Goal: Task Accomplishment & Management: Manage account settings

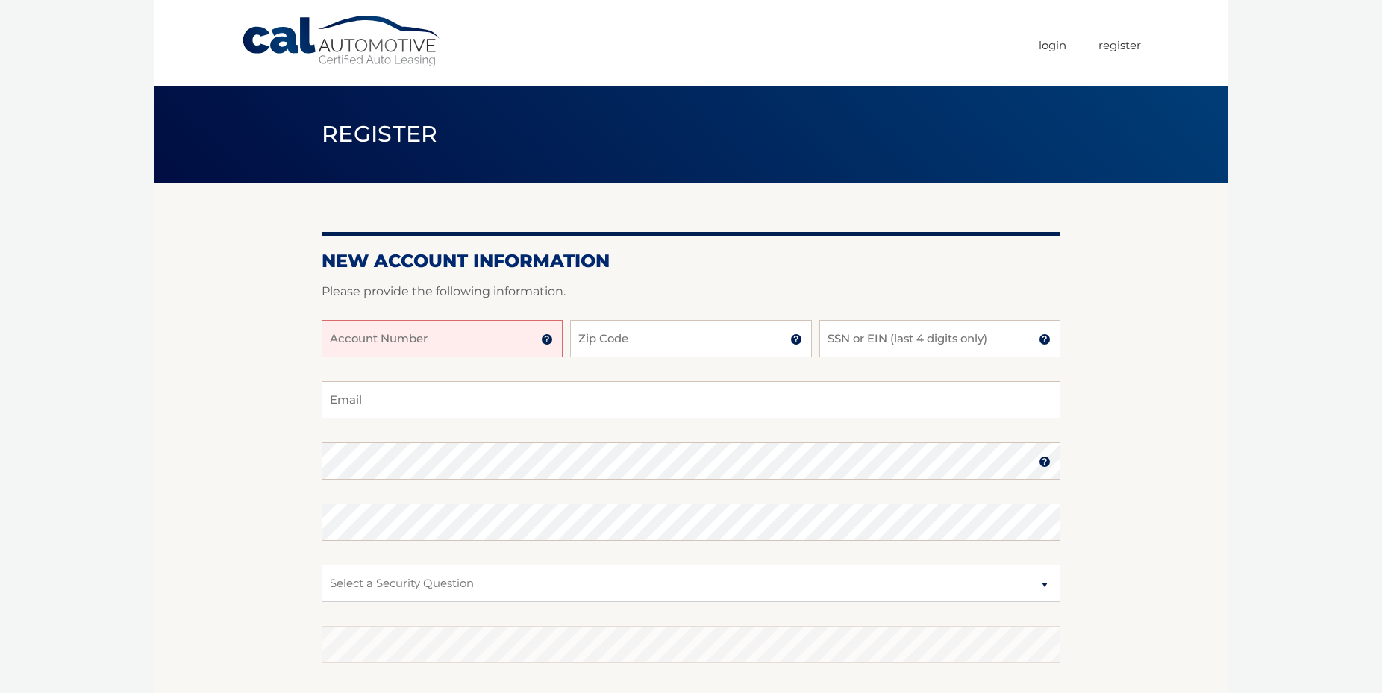
click at [414, 341] on input "Account Number" at bounding box center [442, 338] width 241 height 37
type input "44455984362"
click at [610, 343] on input "Zip Code" at bounding box center [690, 338] width 241 height 37
type input "07764"
click at [886, 333] on input "SSN or EIN (last 4 digits only)" at bounding box center [939, 338] width 241 height 37
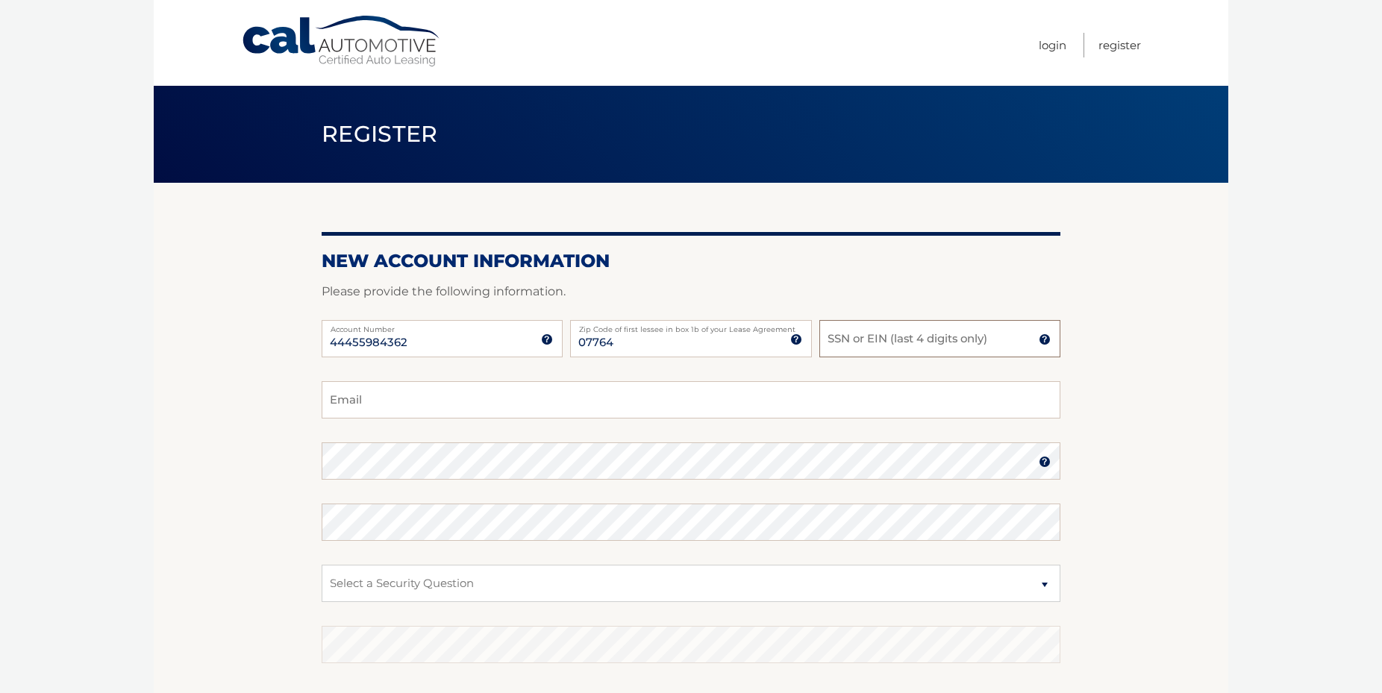
click at [889, 340] on input "SSN or EIN (last 4 digits only)" at bounding box center [939, 338] width 241 height 37
drag, startPoint x: 876, startPoint y: 345, endPoint x: 733, endPoint y: 345, distance: 143.3
click at [819, 345] on input "1515" at bounding box center [939, 338] width 241 height 37
type input "9254"
click at [474, 400] on input "Email" at bounding box center [691, 399] width 739 height 37
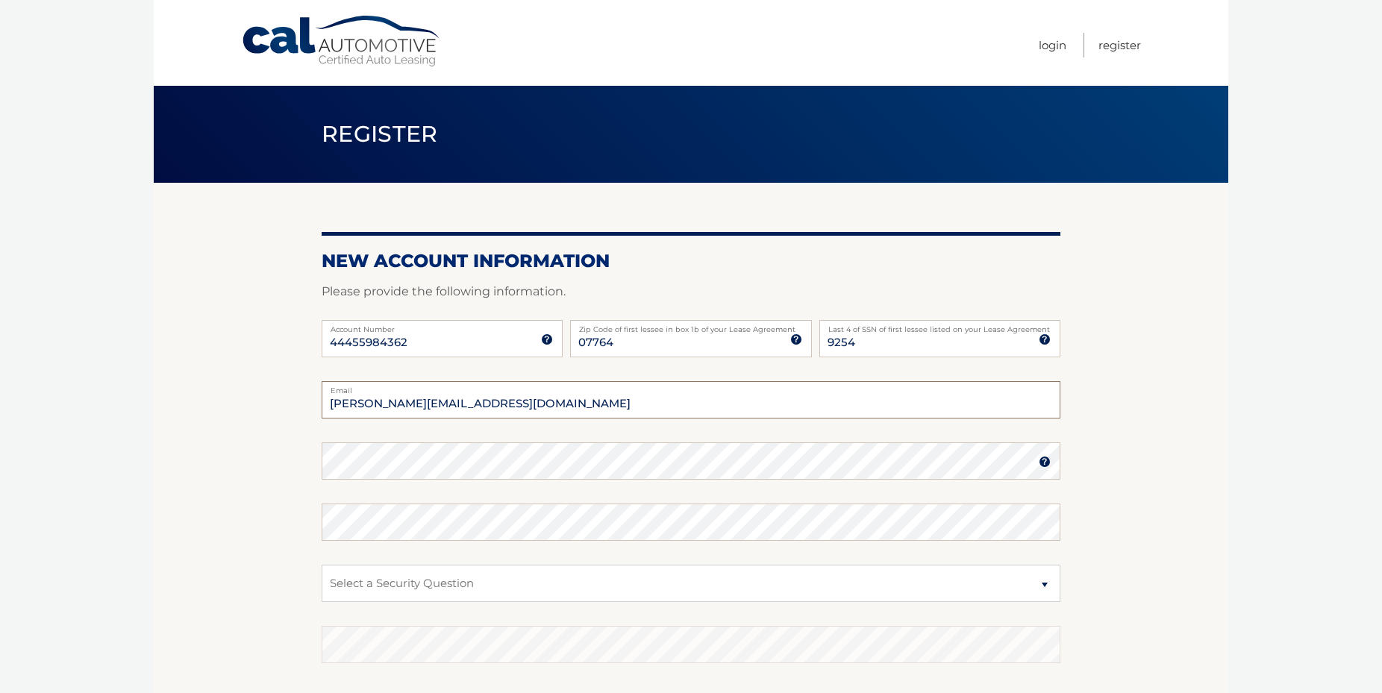
type input "ken@lowys.com"
click at [1043, 466] on img at bounding box center [1045, 462] width 12 height 12
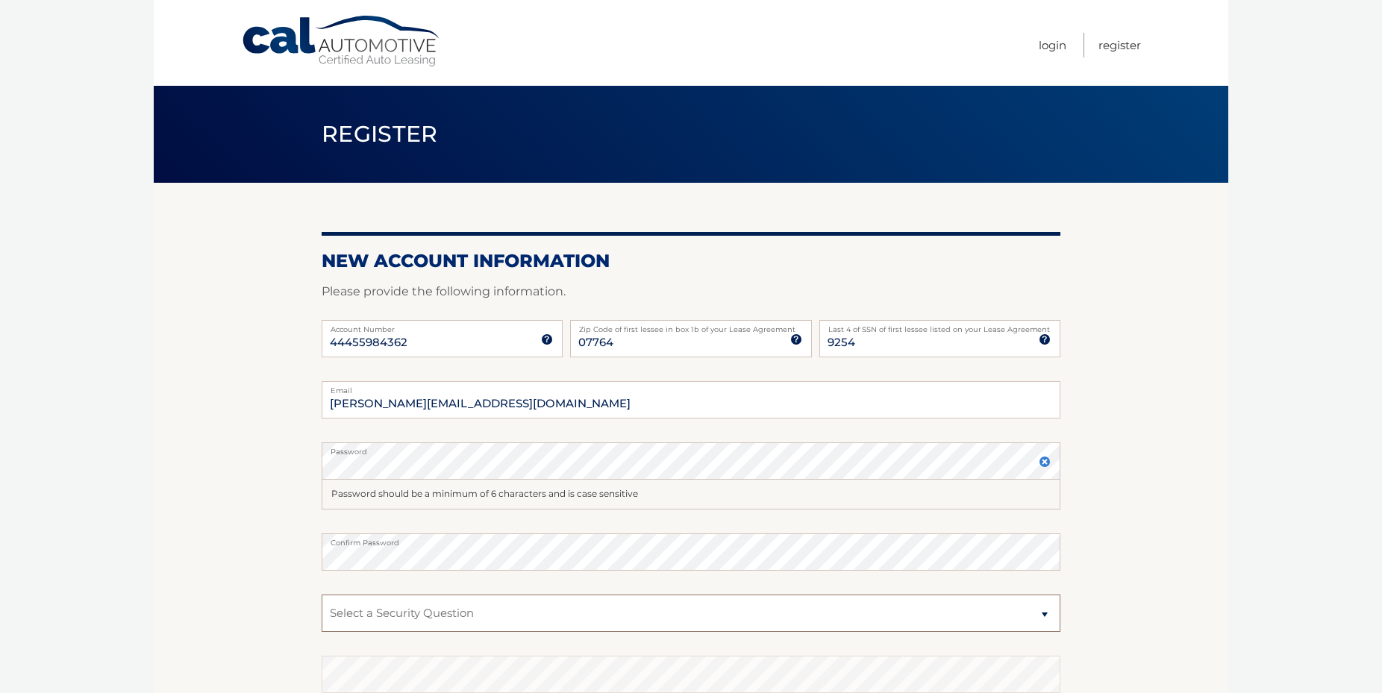
click at [322, 595] on select "Select a Security Question What was the name of your elementary school? What is…" at bounding box center [691, 613] width 739 height 37
select select "4"
click option "In what city or town was your first job?" at bounding box center [0, 0] width 0 height 0
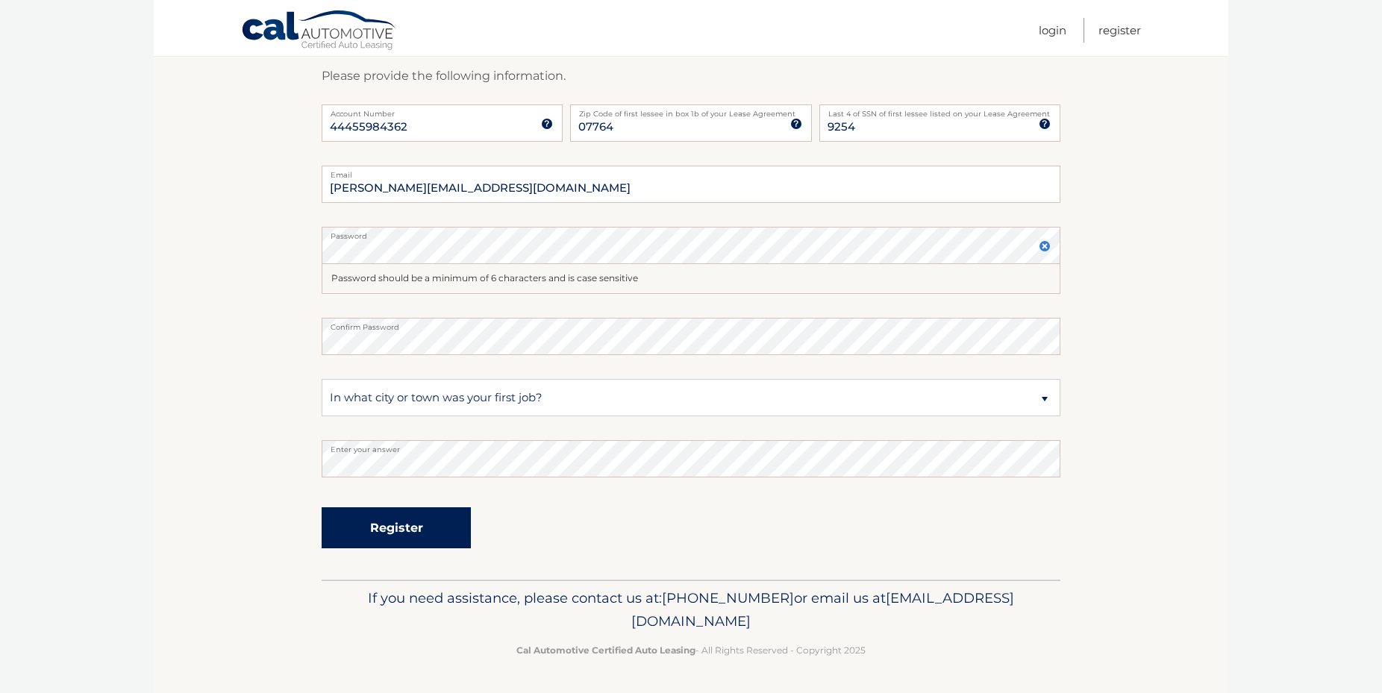
click at [416, 518] on button "Register" at bounding box center [396, 527] width 149 height 41
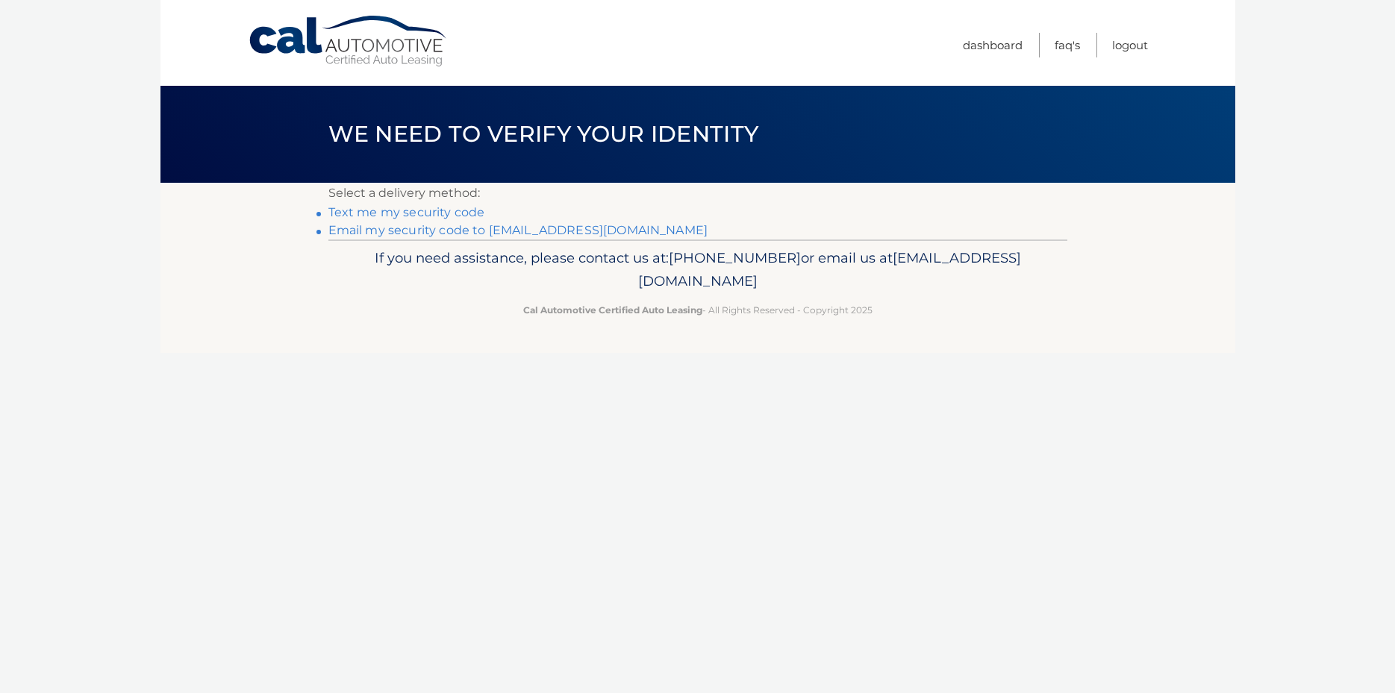
click at [389, 231] on link "Email my security code to k**@lowys.com" at bounding box center [518, 230] width 380 height 14
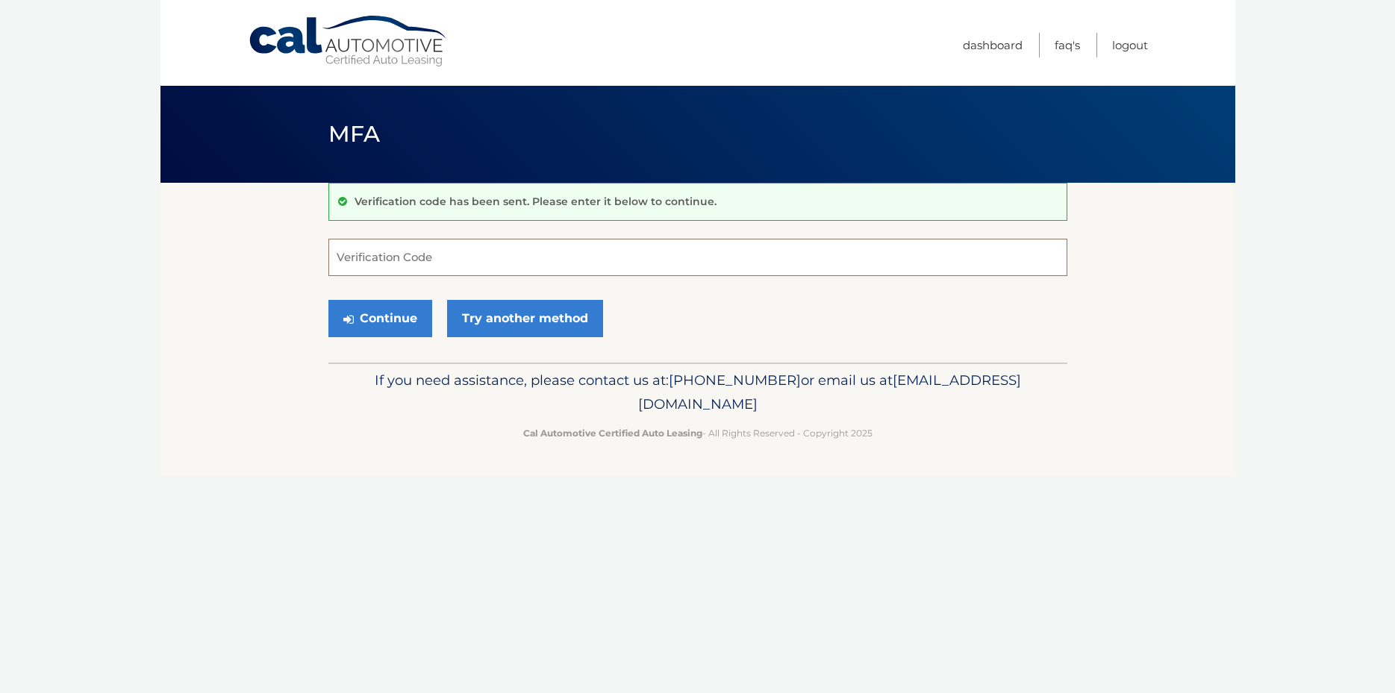
click at [482, 257] on input "Verification Code" at bounding box center [697, 257] width 739 height 37
type input "563241"
click at [413, 318] on button "Continue" at bounding box center [380, 318] width 104 height 37
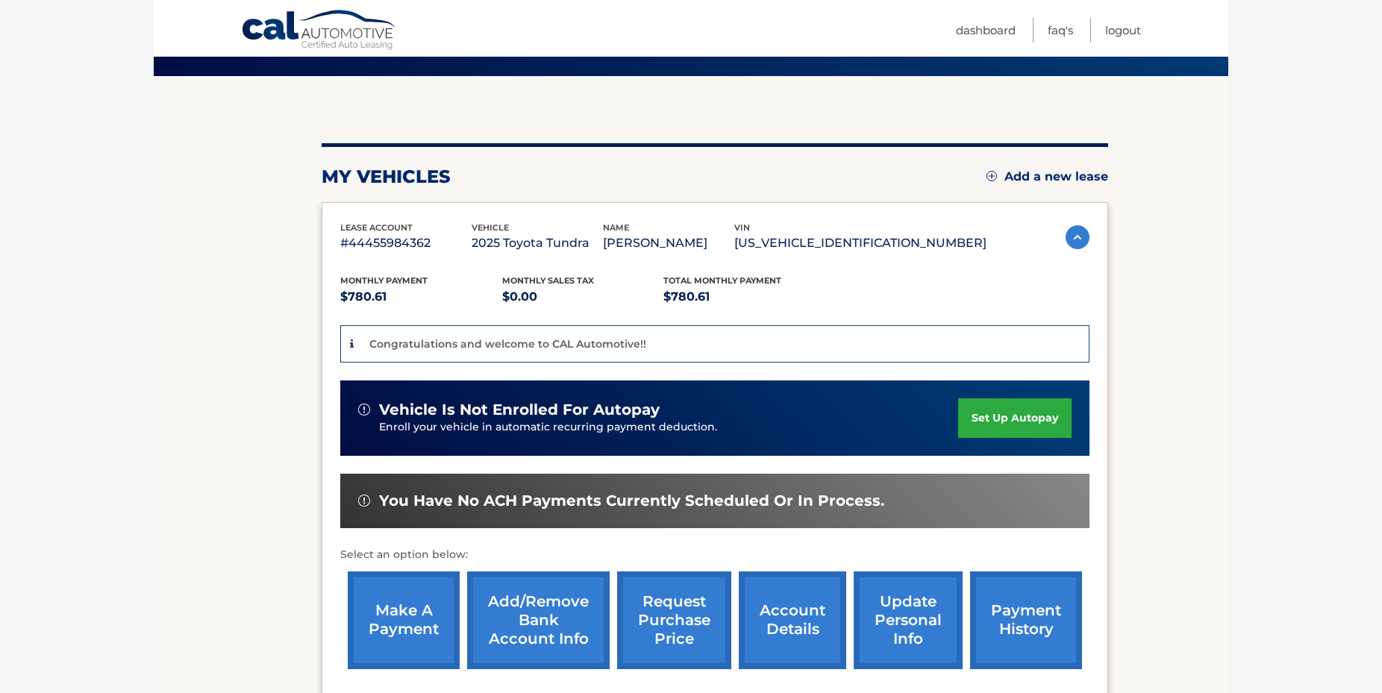
scroll to position [152, 0]
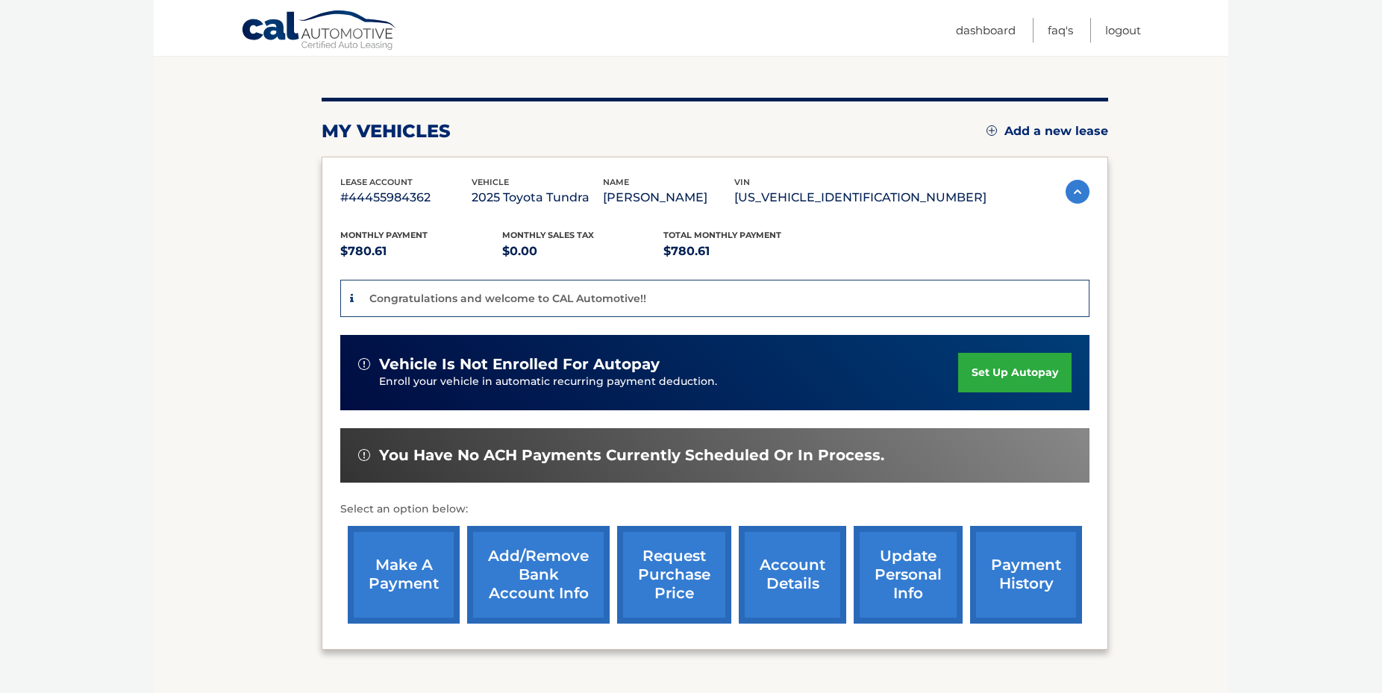
click at [958, 374] on link "set up autopay" at bounding box center [1014, 373] width 113 height 40
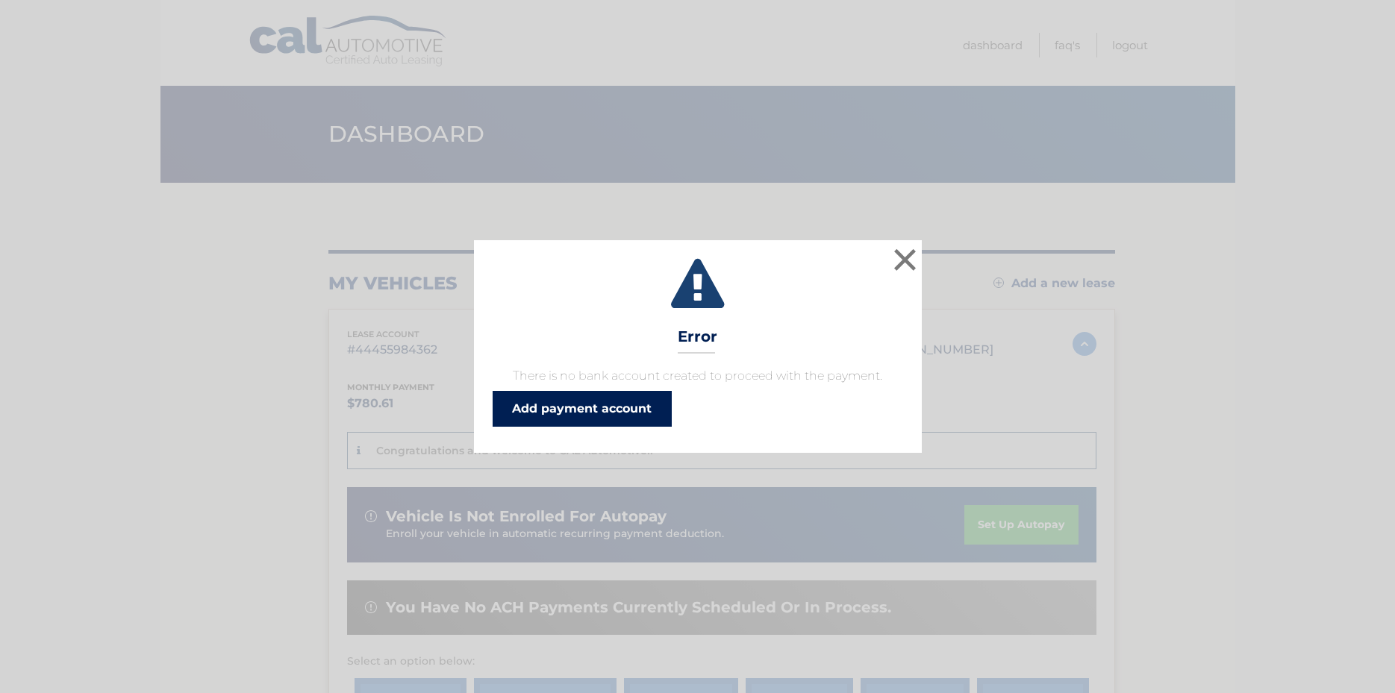
click at [598, 413] on link "Add payment account" at bounding box center [581, 409] width 179 height 36
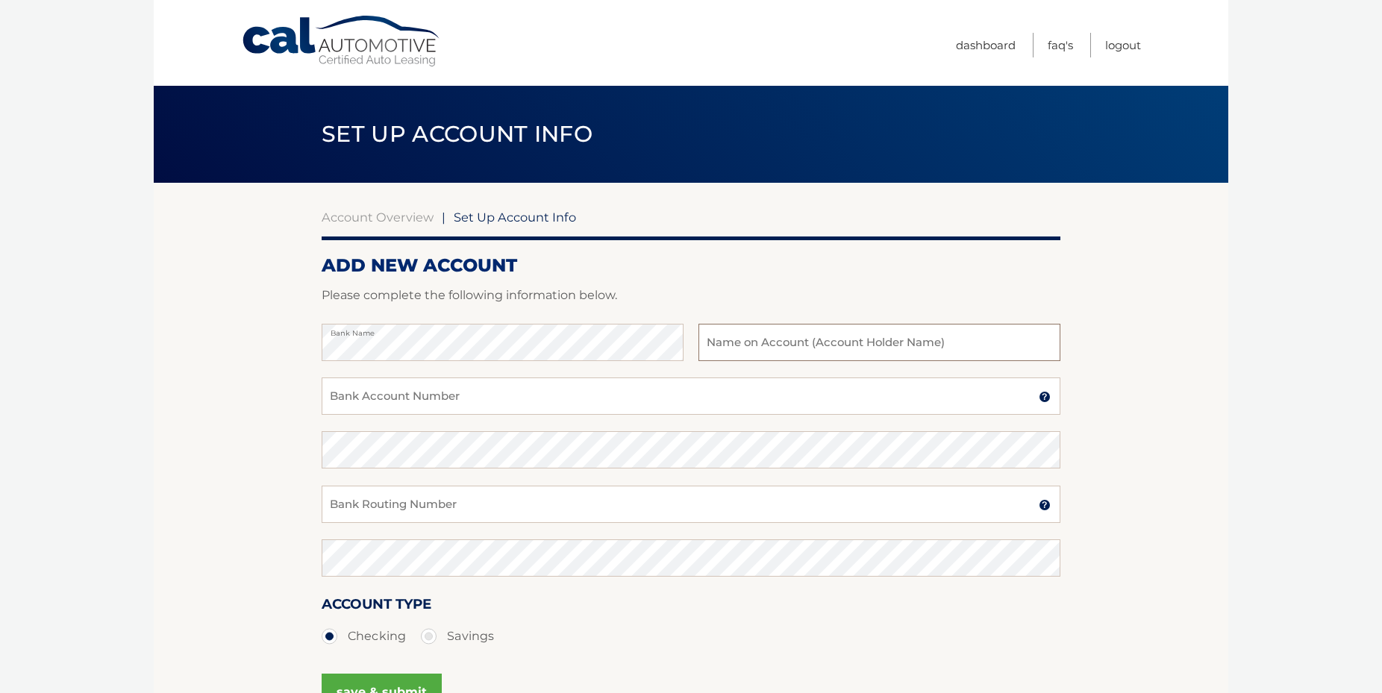
click at [772, 345] on input "text" at bounding box center [879, 342] width 362 height 37
type input "Jay Smith"
click at [634, 392] on input "Bank Account Number" at bounding box center [691, 396] width 739 height 37
type input "1"
type input "1270293392"
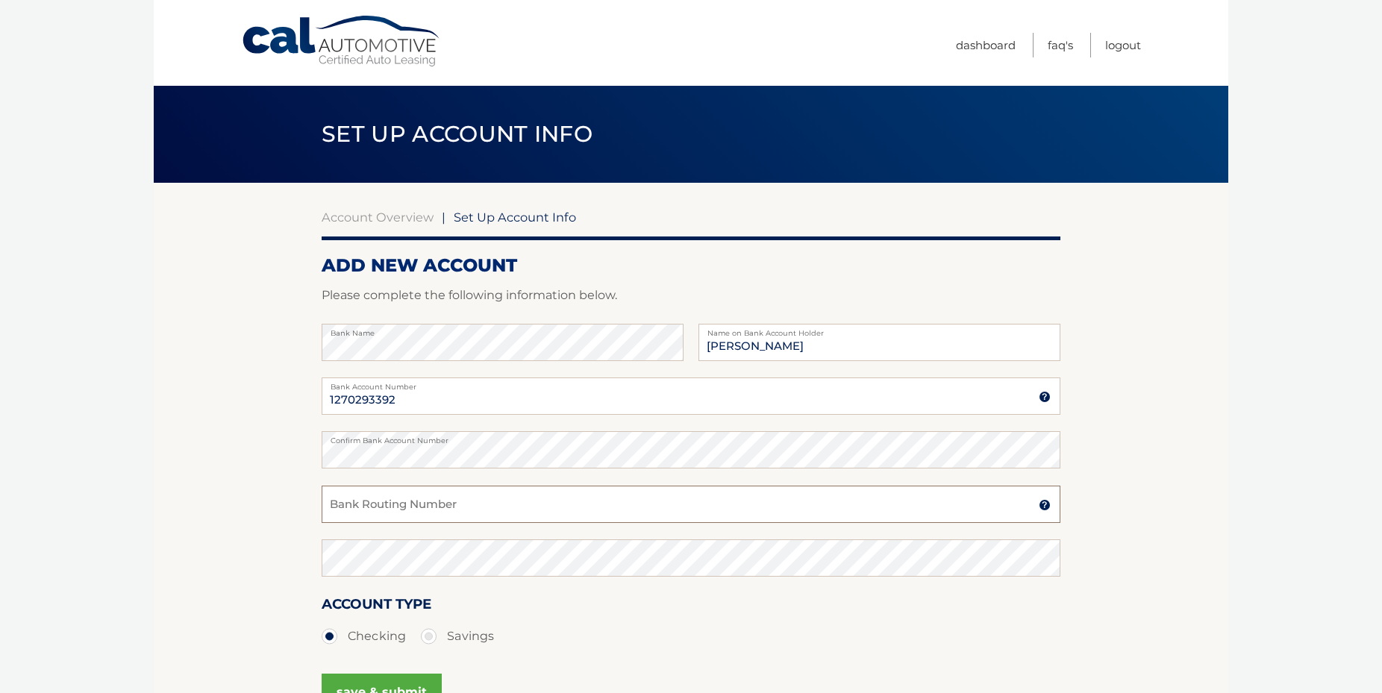
click at [527, 508] on input "Bank Routing Number" at bounding box center [691, 504] width 739 height 37
type input "221278420"
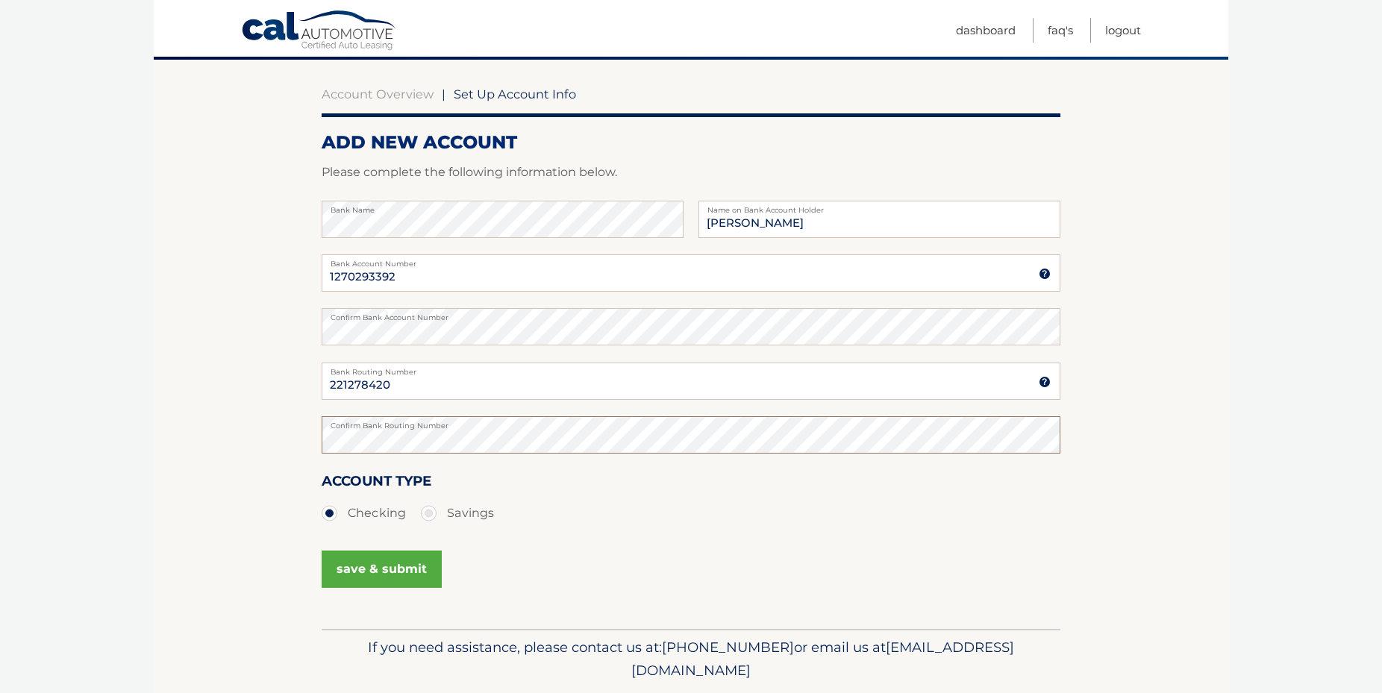
scroll to position [152, 0]
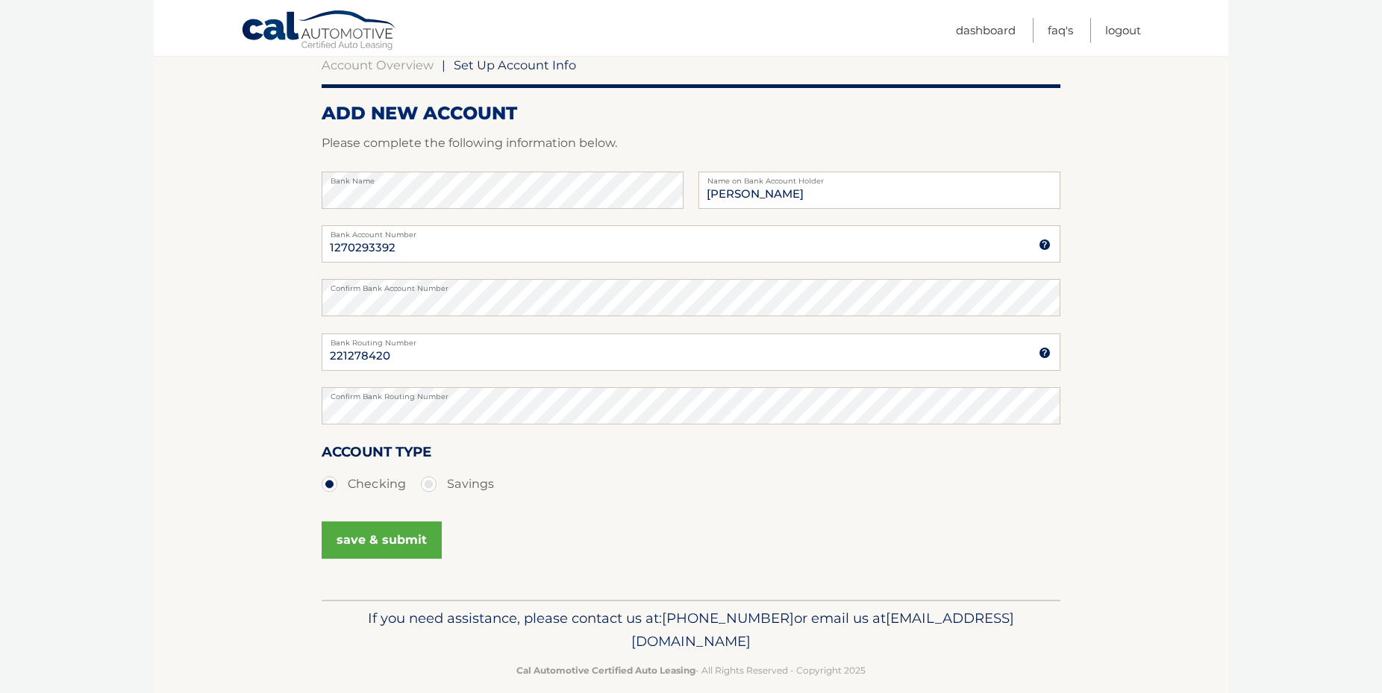
click at [384, 542] on button "save & submit" at bounding box center [382, 540] width 120 height 37
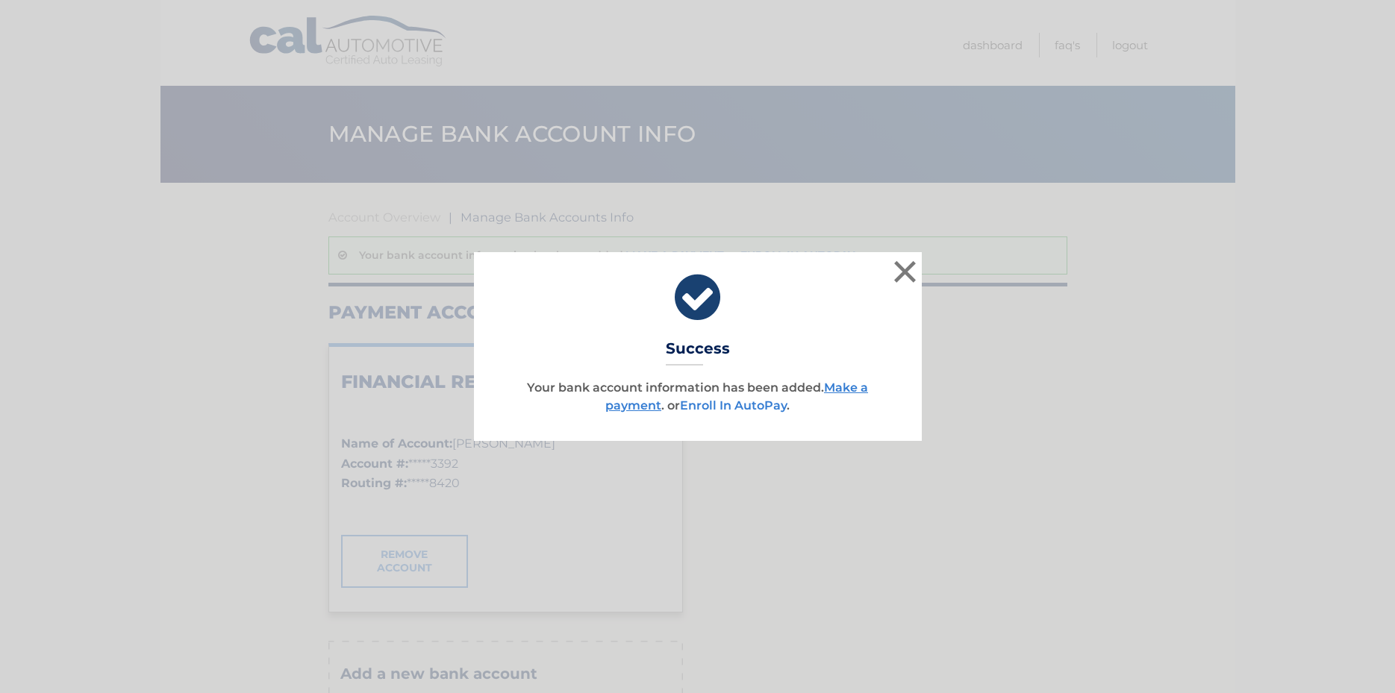
click at [752, 404] on link "Enroll In AutoPay" at bounding box center [733, 405] width 107 height 14
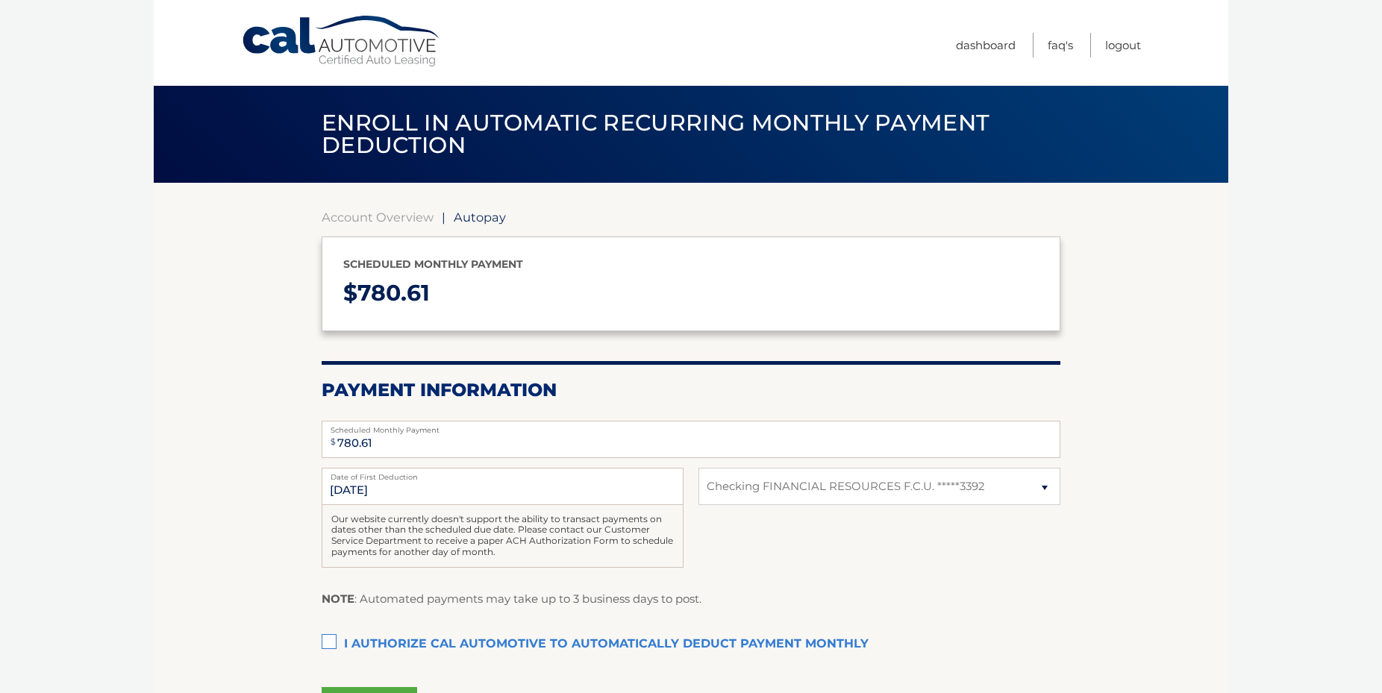
select select "MzQ5MWU1NTMtNWIxMC00MTZjLTliMDAtNjA4MGYwYTRmYjg1"
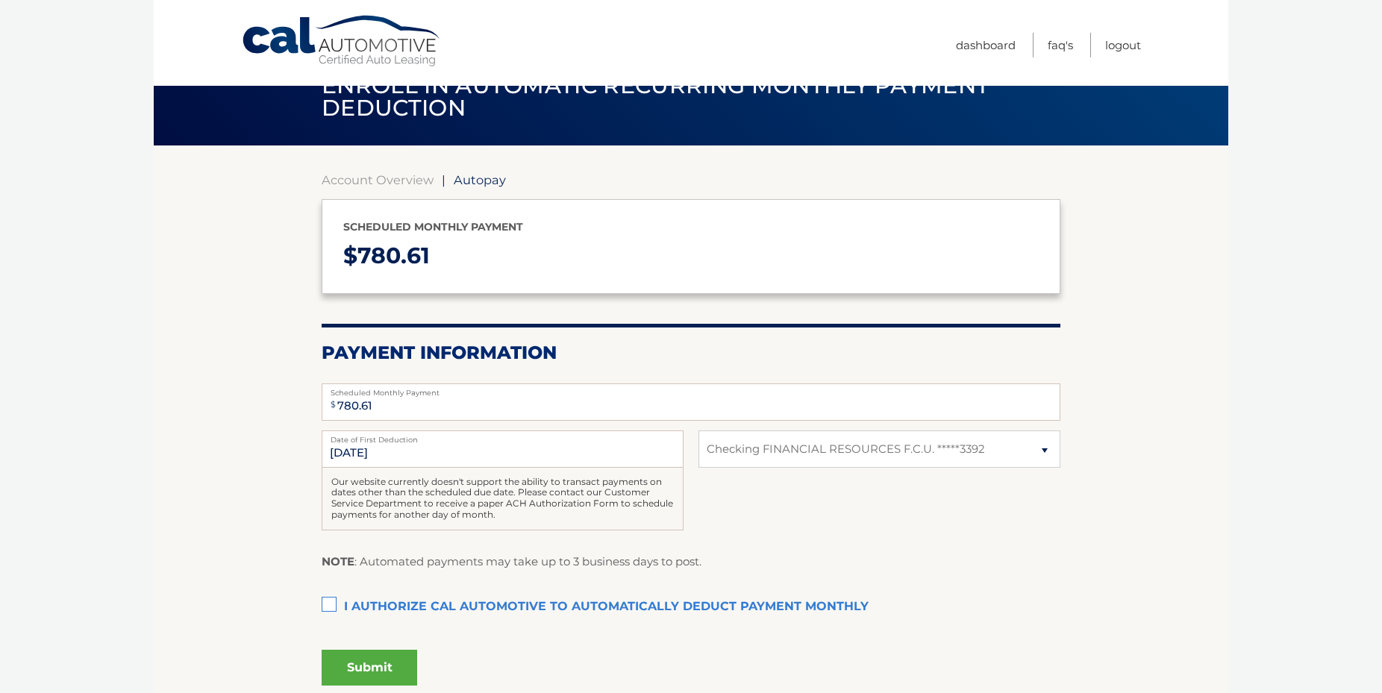
scroll to position [152, 0]
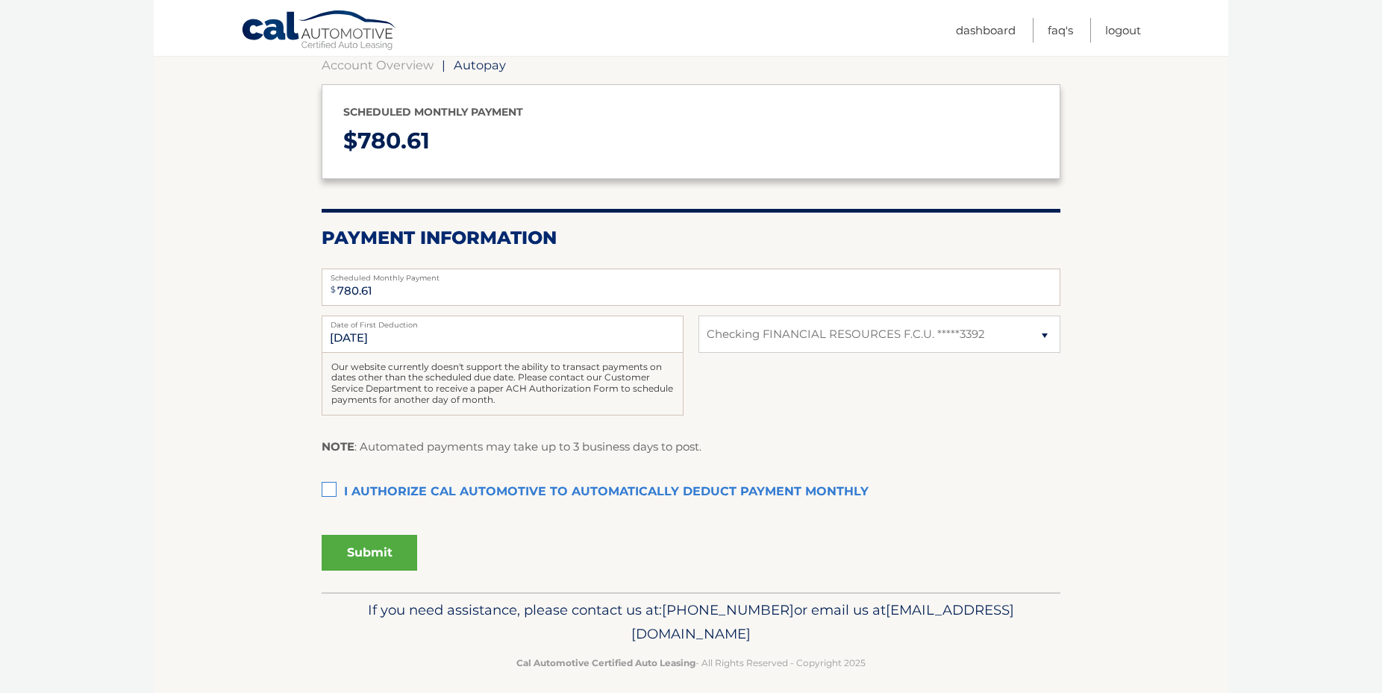
click at [331, 488] on label "I authorize cal automotive to automatically deduct payment monthly This checkbo…" at bounding box center [691, 493] width 739 height 30
click at [0, 0] on input "I authorize cal automotive to automatically deduct payment monthly This checkbo…" at bounding box center [0, 0] width 0 height 0
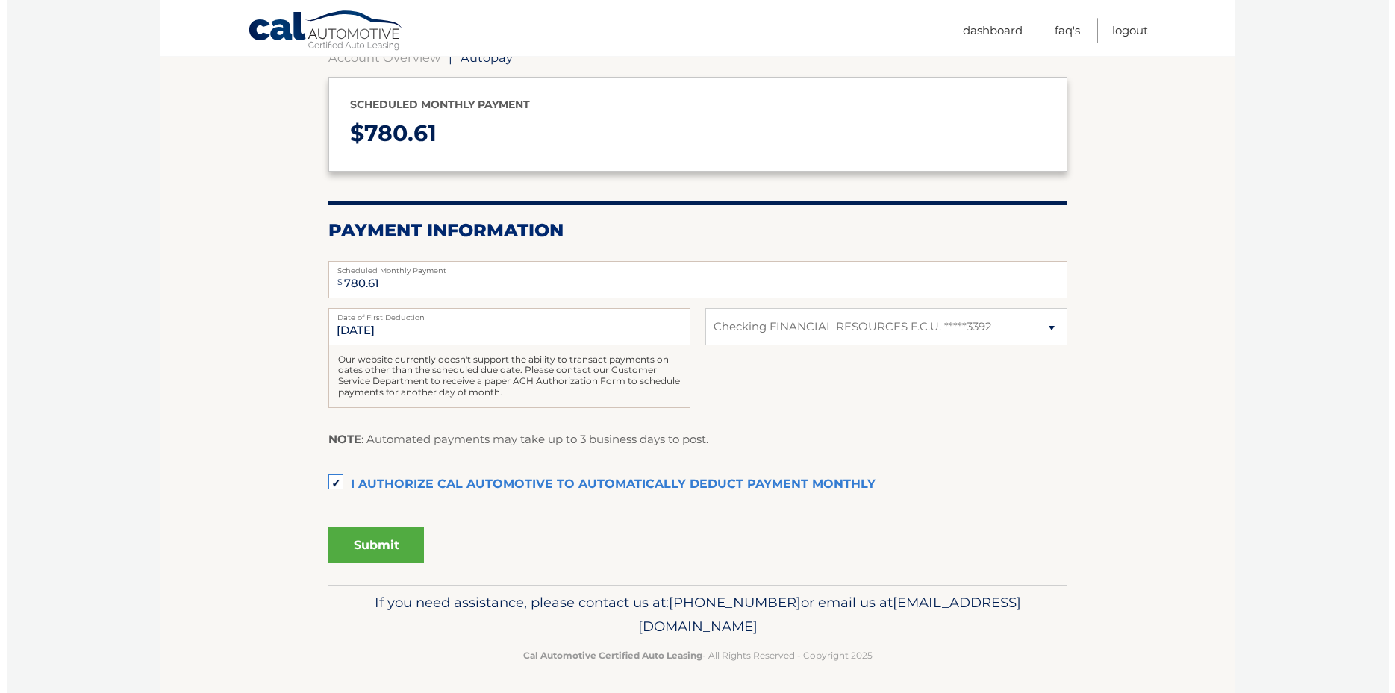
scroll to position [164, 0]
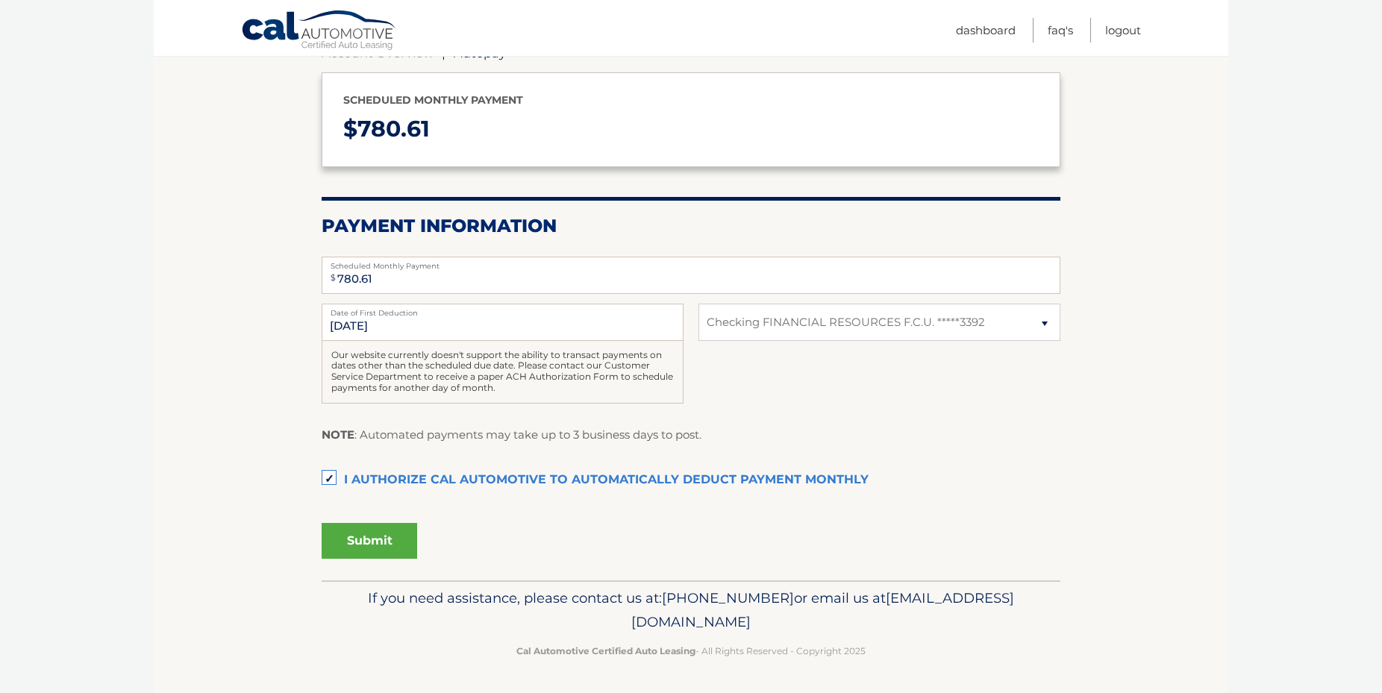
click at [360, 534] on button "Submit" at bounding box center [370, 541] width 96 height 36
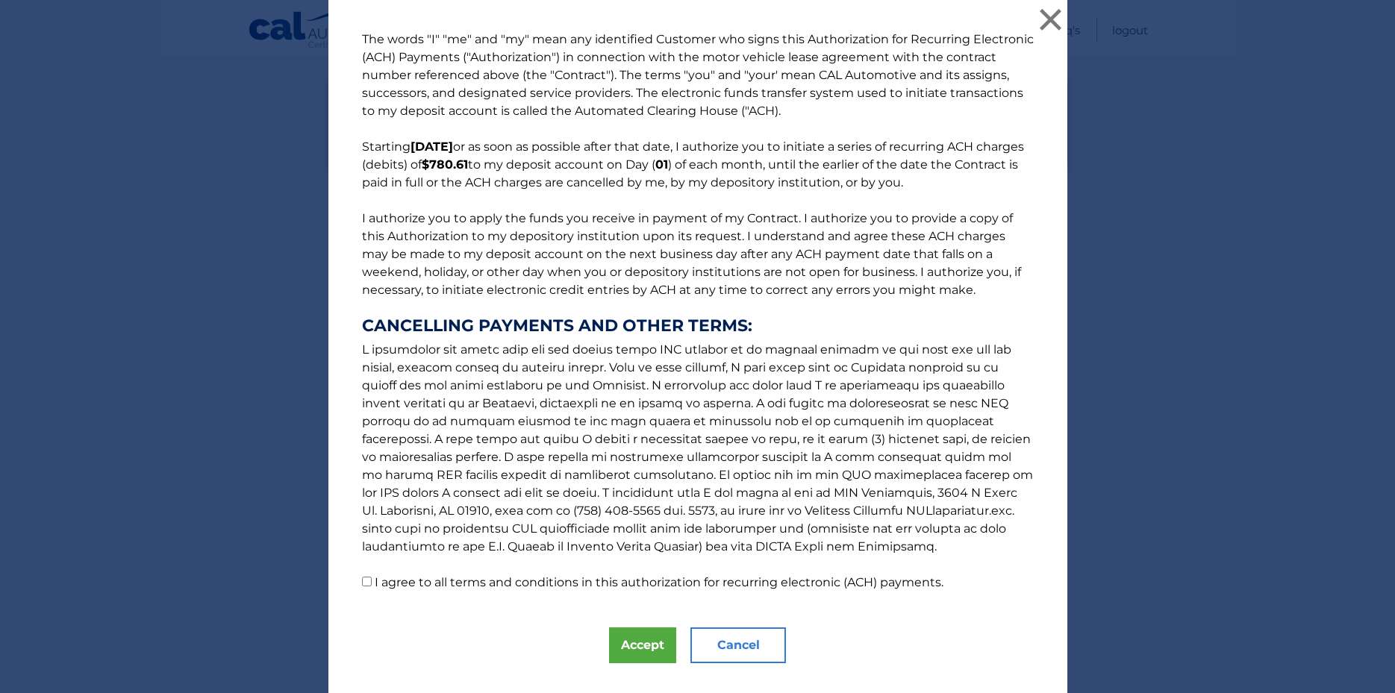
click at [362, 582] on input "I agree to all terms and conditions in this authorization for recurring electro…" at bounding box center [367, 582] width 10 height 10
checkbox input "true"
click at [626, 650] on button "Accept" at bounding box center [642, 646] width 67 height 36
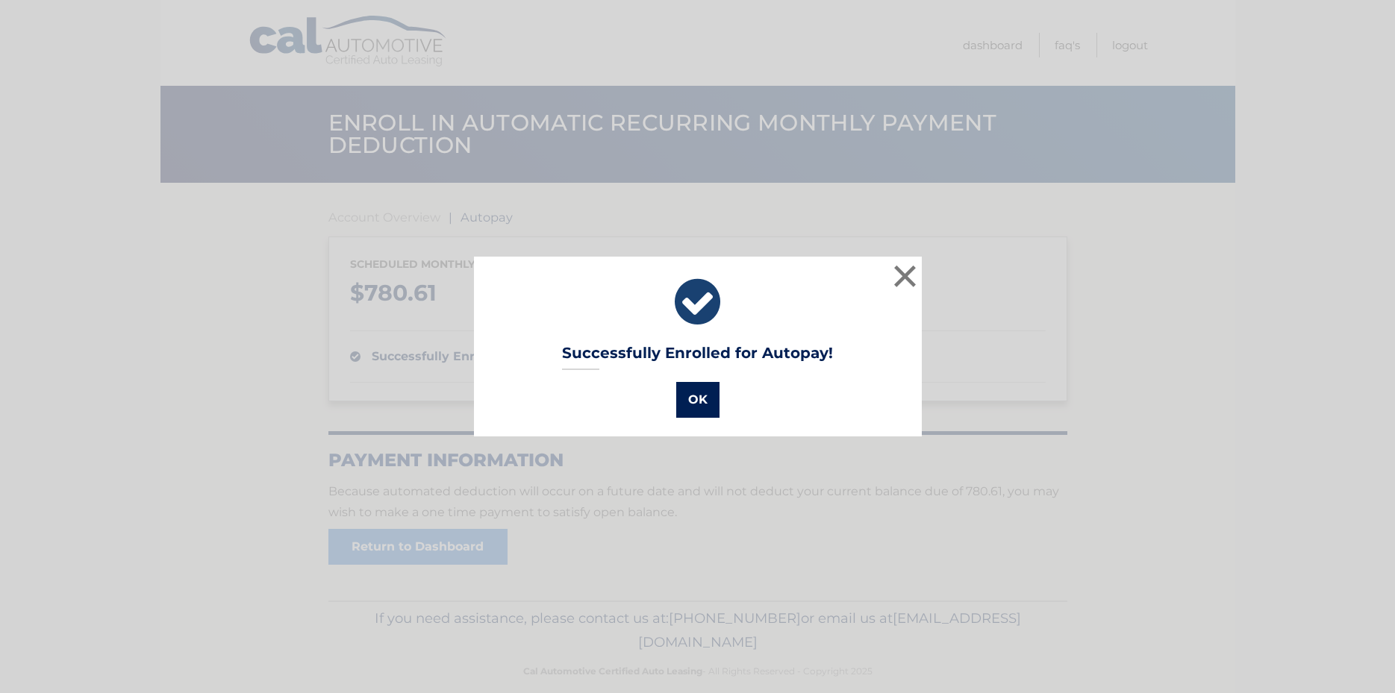
click at [706, 404] on button "OK" at bounding box center [697, 400] width 43 height 36
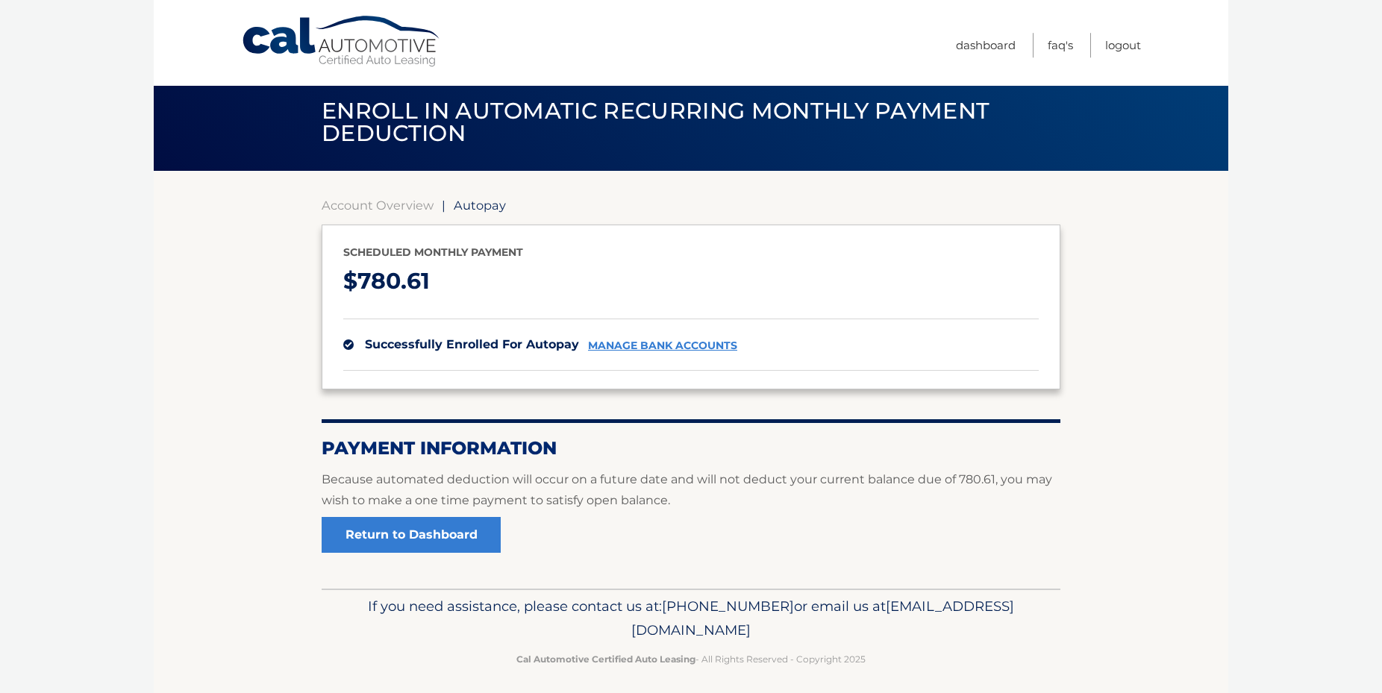
scroll to position [21, 0]
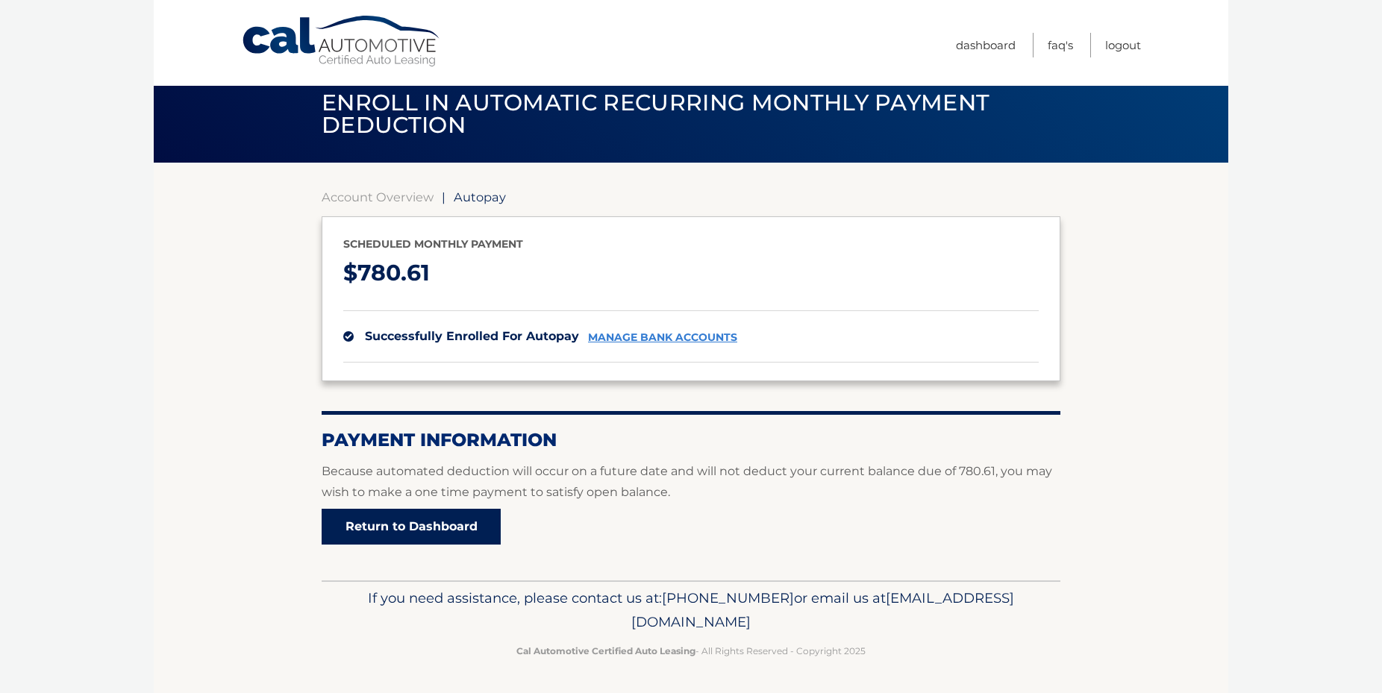
click at [454, 540] on link "Return to Dashboard" at bounding box center [411, 527] width 179 height 36
